Goal: Information Seeking & Learning: Learn about a topic

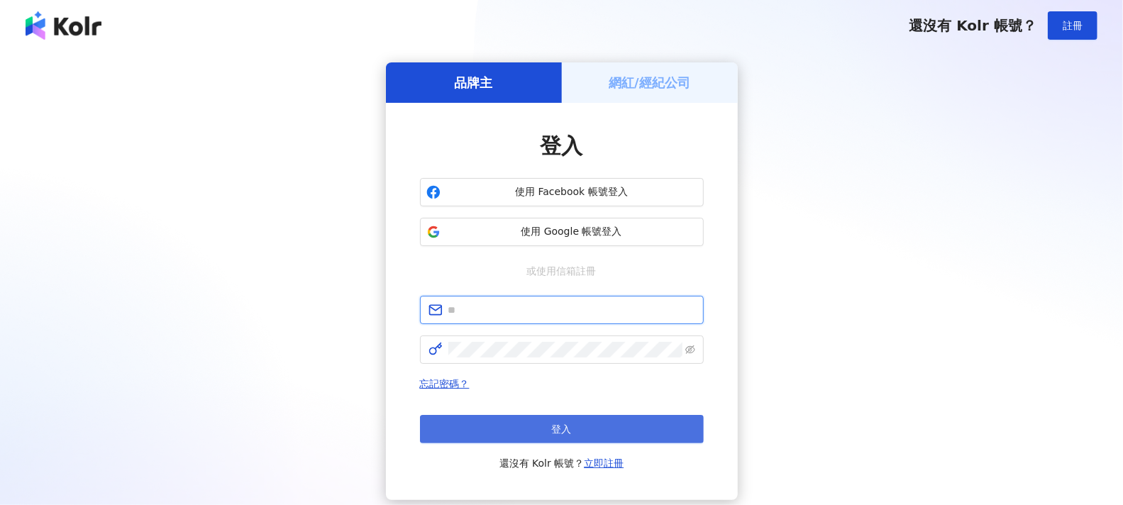
type input "**********"
click at [635, 437] on button "登入" at bounding box center [562, 429] width 284 height 28
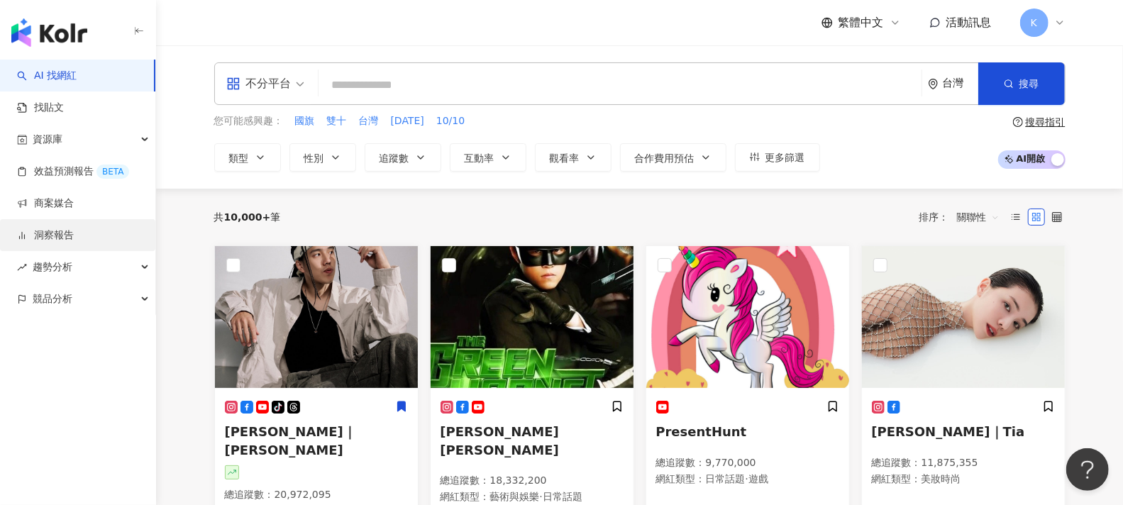
click at [67, 237] on link "洞察報告" at bounding box center [45, 235] width 57 height 14
